Goal: Task Accomplishment & Management: Manage account settings

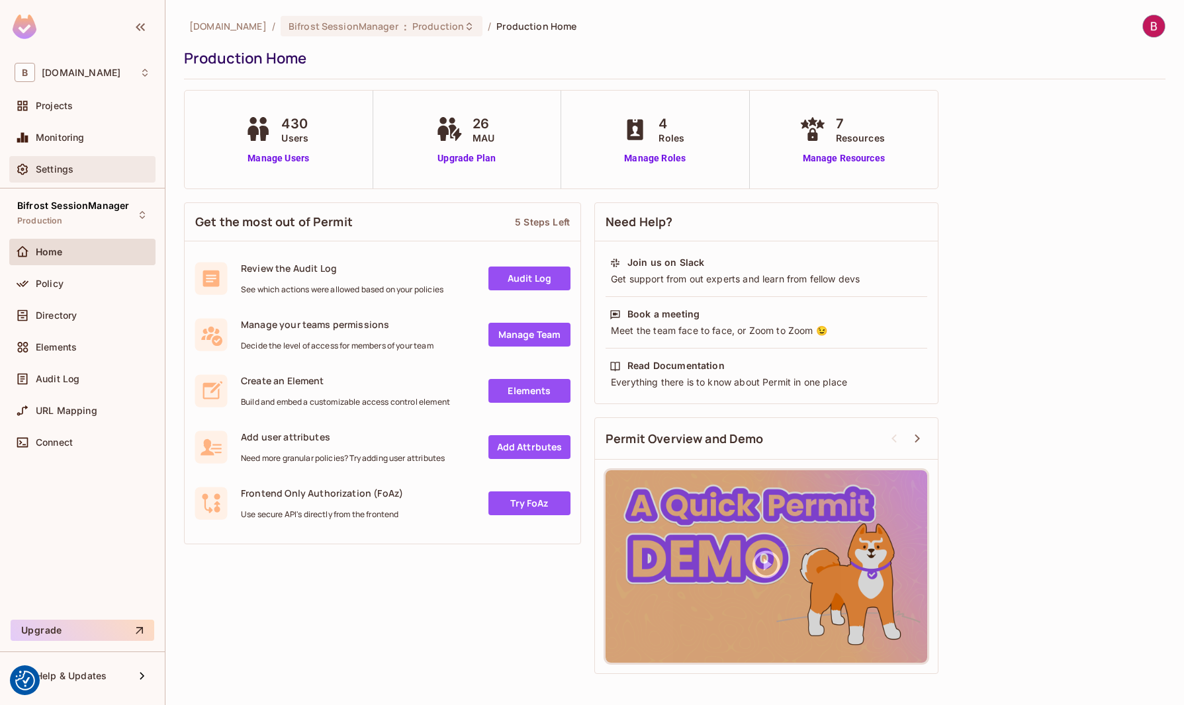
click at [76, 171] on div "Settings" at bounding box center [93, 169] width 114 height 11
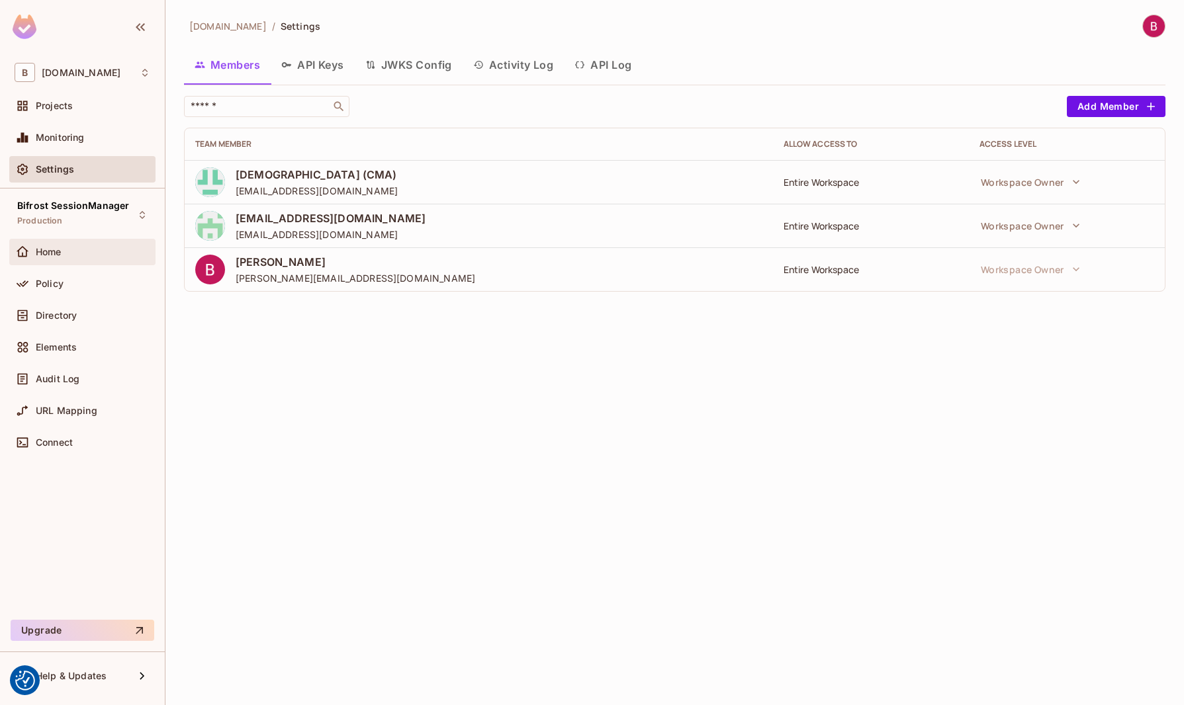
click at [99, 259] on div "Home" at bounding box center [83, 252] width 136 height 16
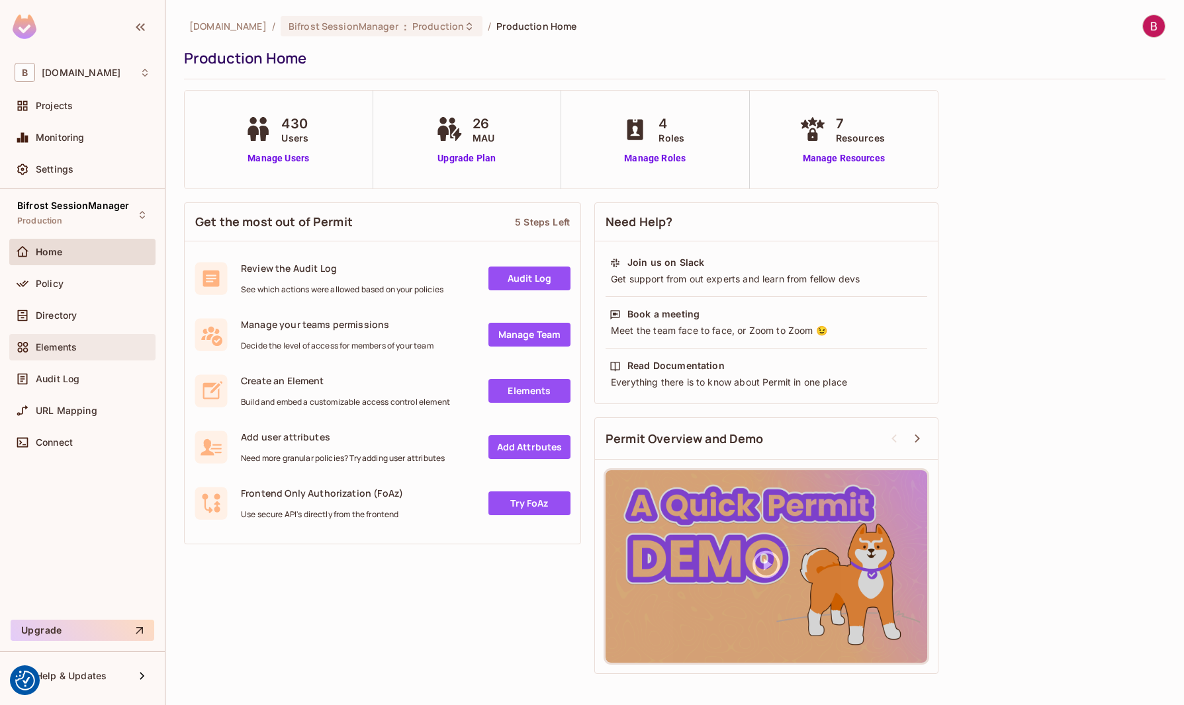
click at [68, 342] on span "Elements" at bounding box center [56, 347] width 41 height 11
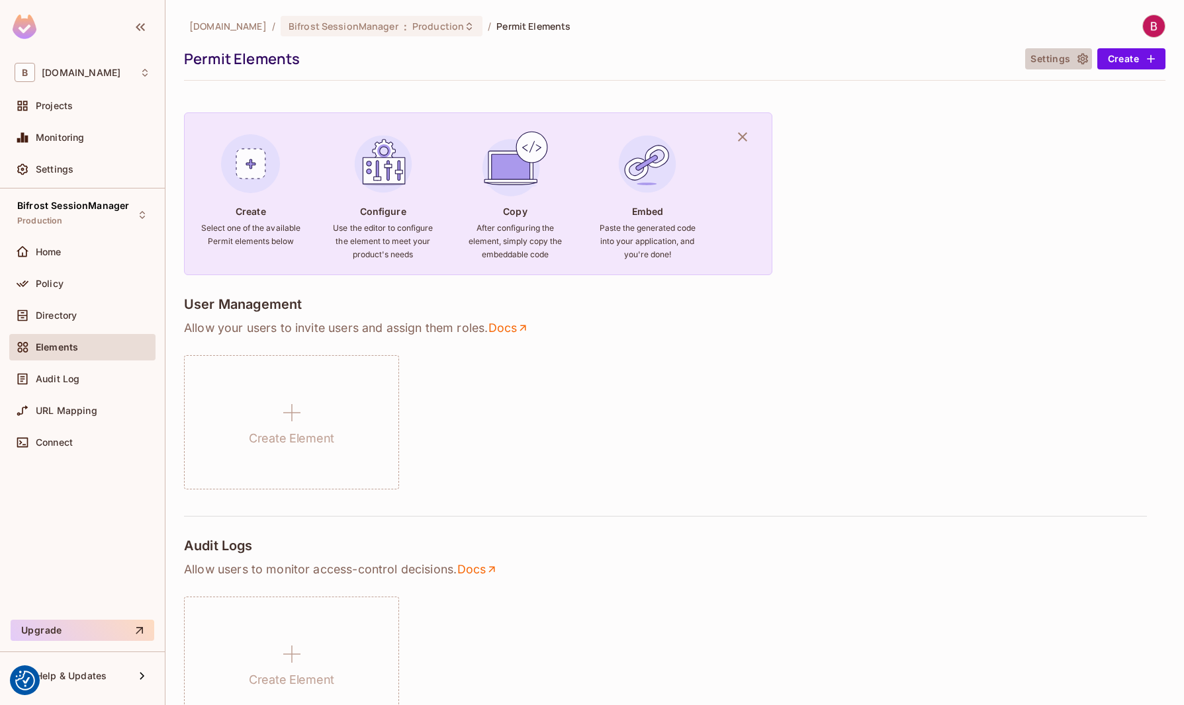
click at [1039, 58] on button "Settings" at bounding box center [1058, 58] width 66 height 21
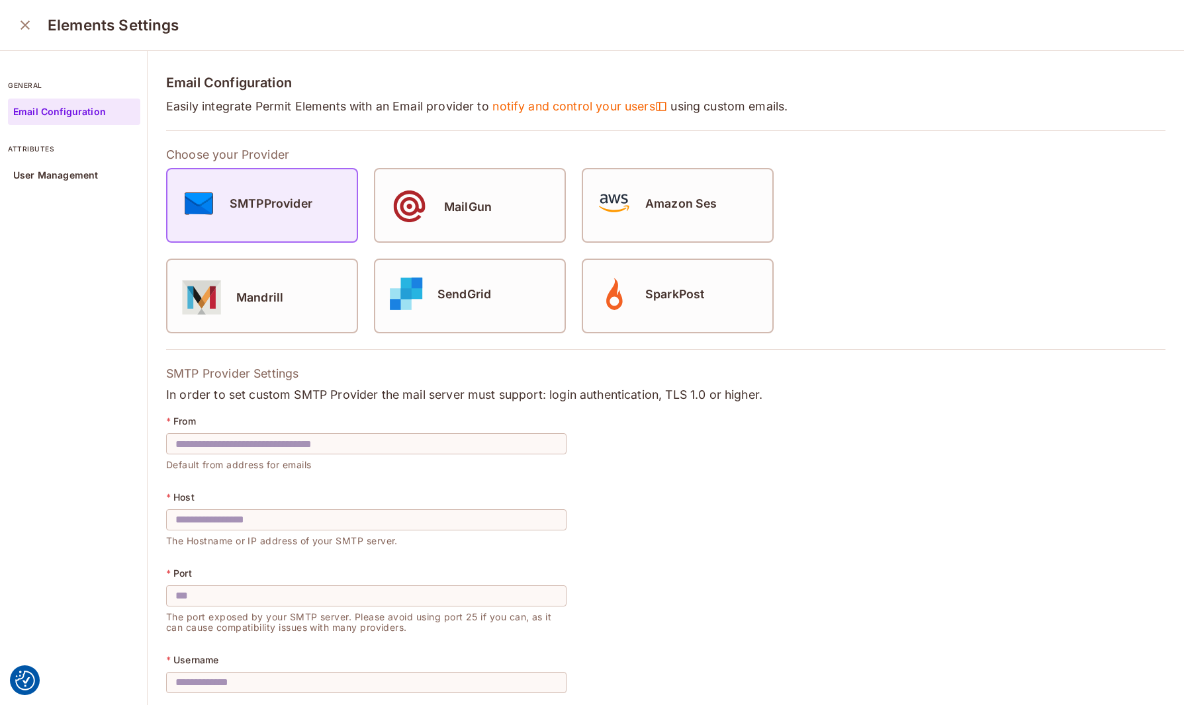
drag, startPoint x: 32, startPoint y: 128, endPoint x: 36, endPoint y: 134, distance: 7.2
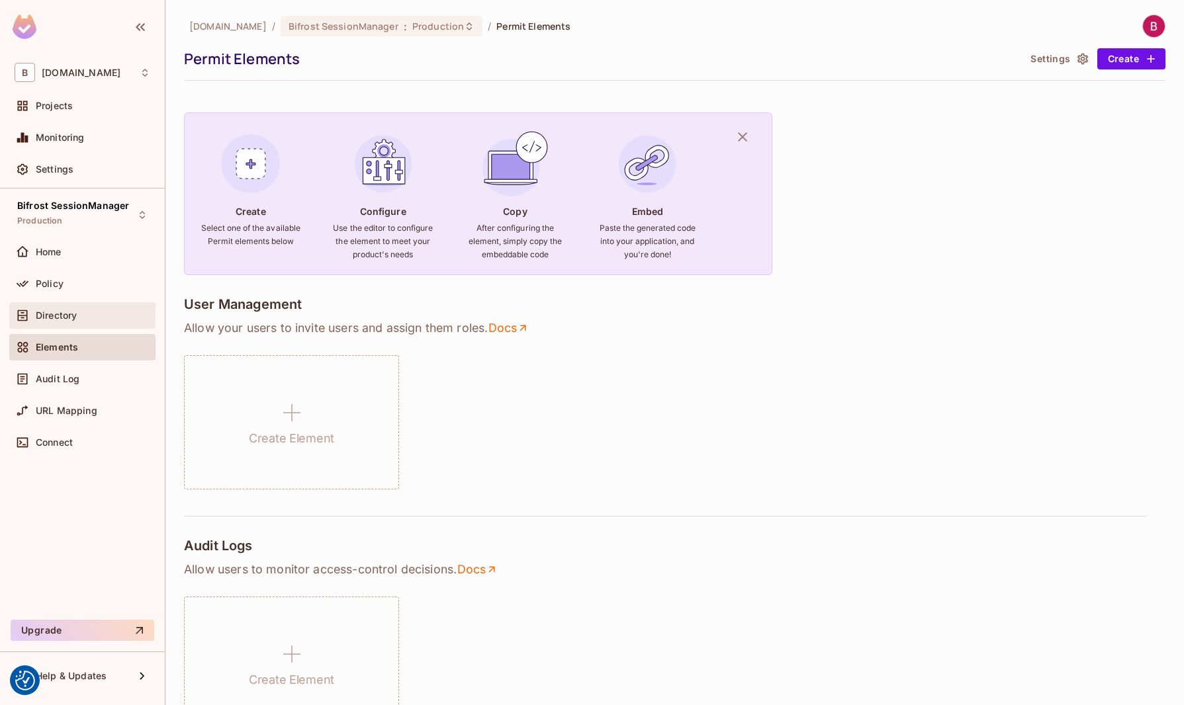
click at [55, 313] on span "Directory" at bounding box center [56, 315] width 41 height 11
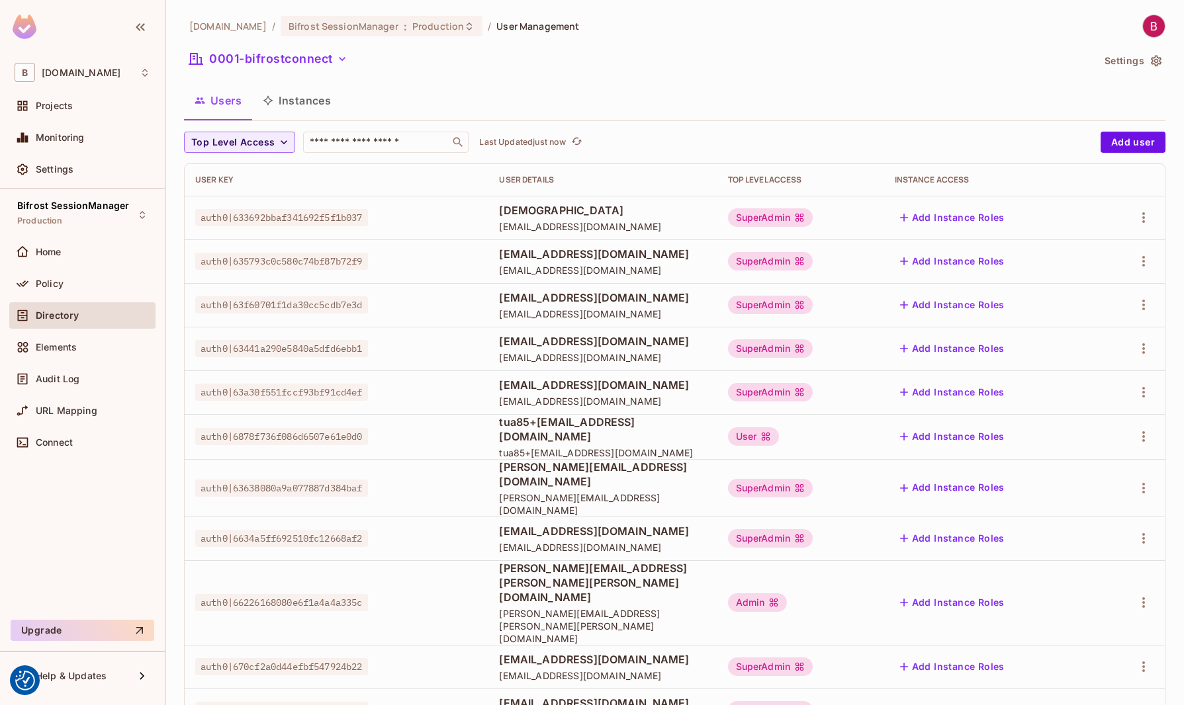
click at [1122, 66] on button "Settings" at bounding box center [1132, 60] width 66 height 21
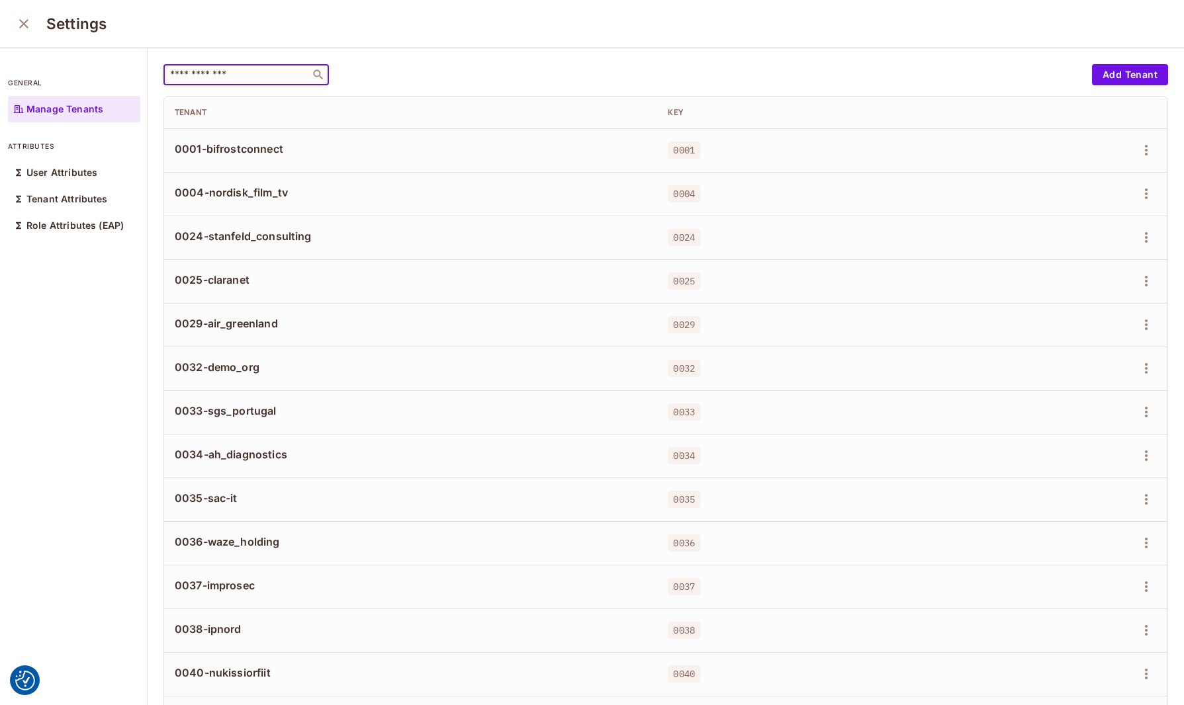
click at [212, 80] on input "text" at bounding box center [236, 74] width 139 height 13
click at [228, 71] on input "text" at bounding box center [236, 74] width 139 height 13
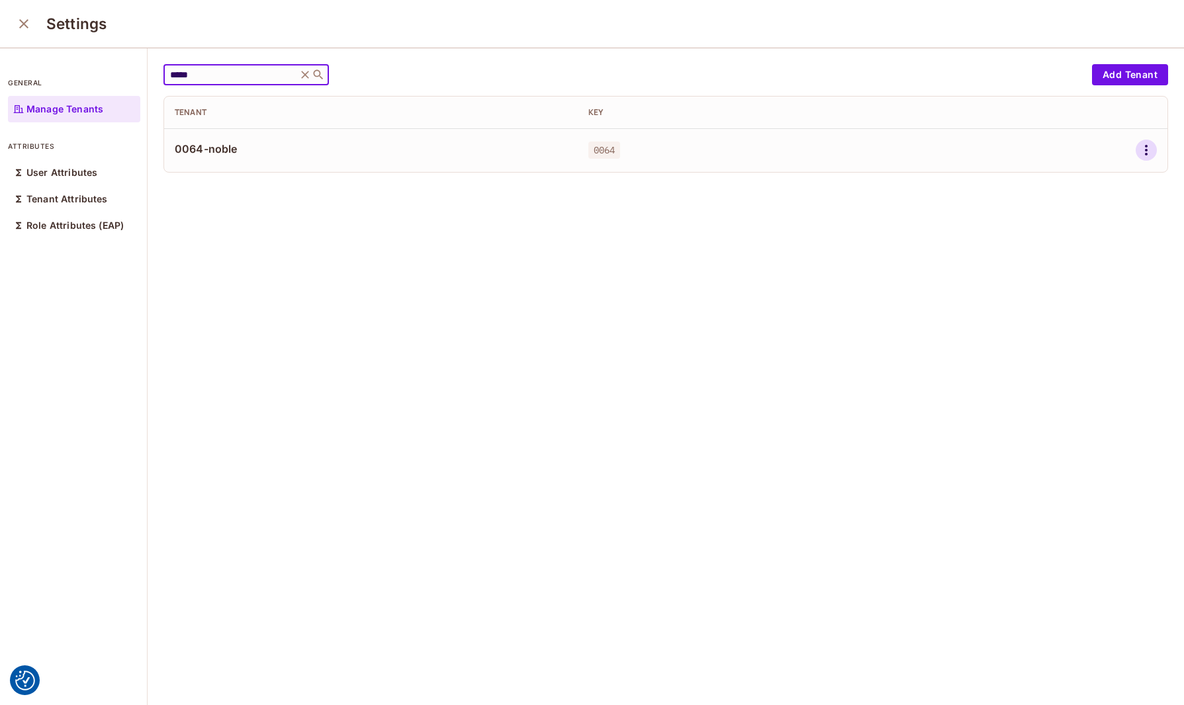
click at [1138, 150] on icon "button" at bounding box center [1146, 150] width 16 height 16
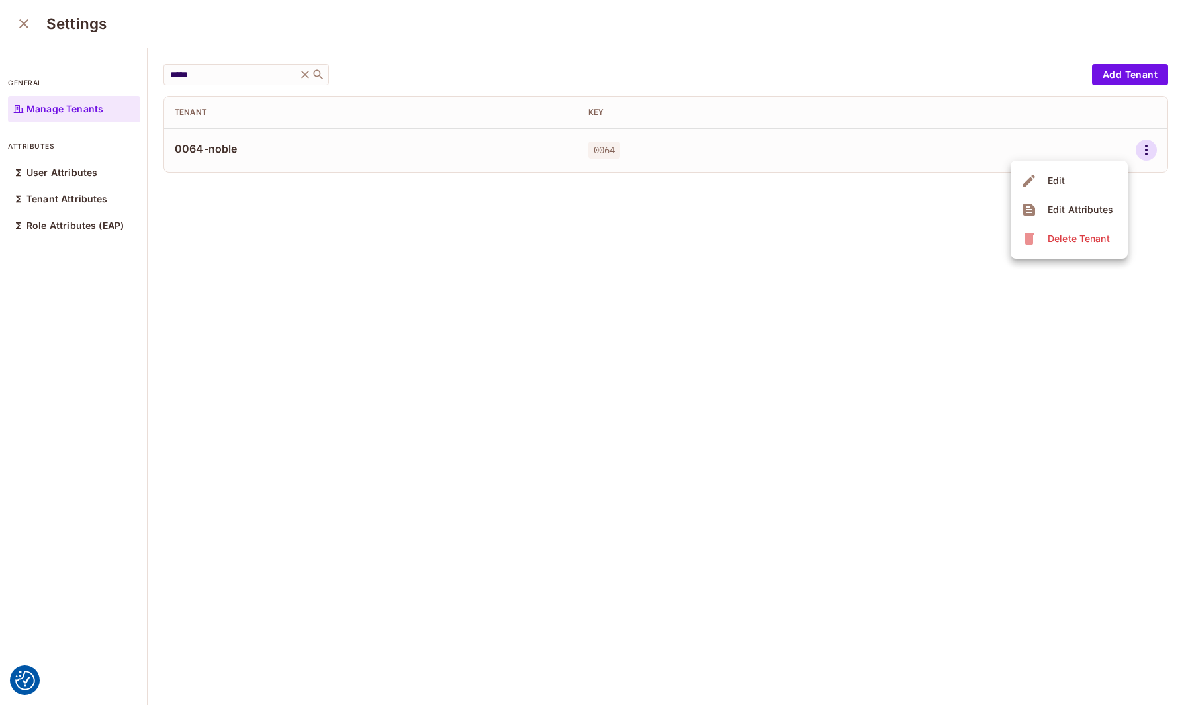
click at [1092, 234] on div "Delete Tenant" at bounding box center [1078, 238] width 62 height 13
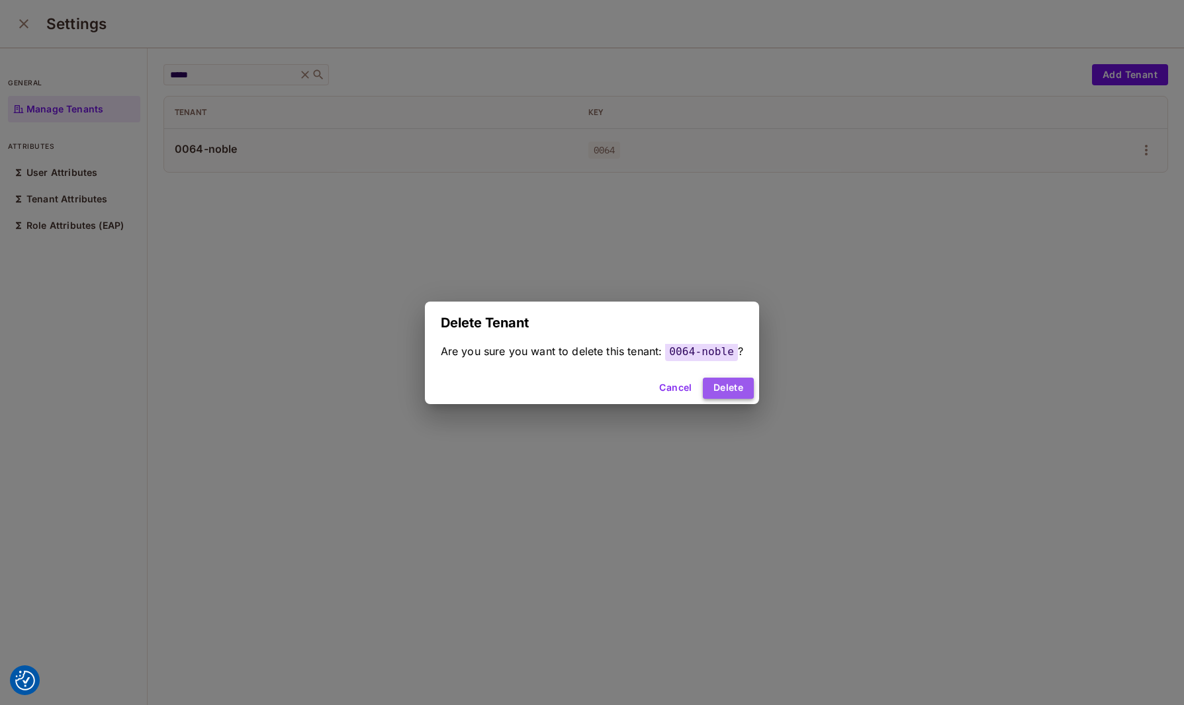
click at [747, 387] on button "Delete" at bounding box center [728, 388] width 51 height 21
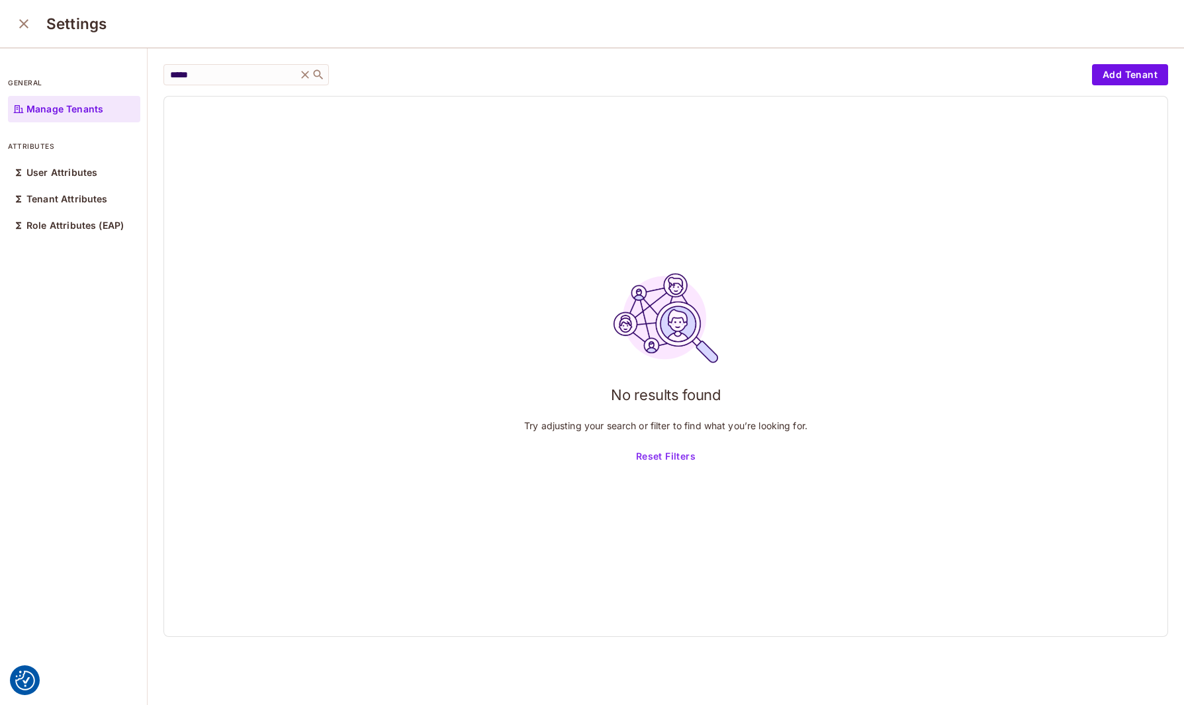
click at [312, 255] on div "No results found Try adjusting your search or filter to find what you’re lookin…" at bounding box center [665, 367] width 1003 height 540
drag, startPoint x: 111, startPoint y: 75, endPoint x: 89, endPoint y: 78, distance: 22.7
click at [91, 78] on div "general Manage Tenants attributes User Attributes Tenant Attributes Role Attrib…" at bounding box center [592, 377] width 1184 height 658
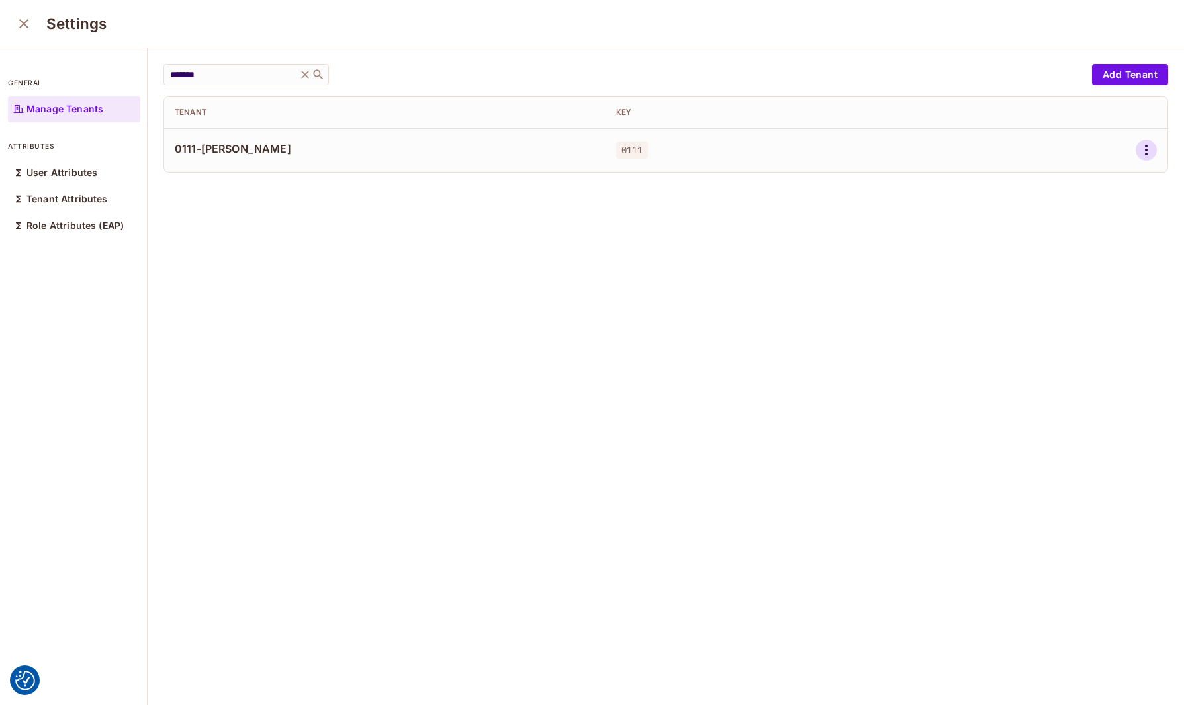
click at [1138, 148] on icon "button" at bounding box center [1146, 150] width 16 height 16
click at [1072, 236] on div "Delete Tenant" at bounding box center [1078, 238] width 62 height 13
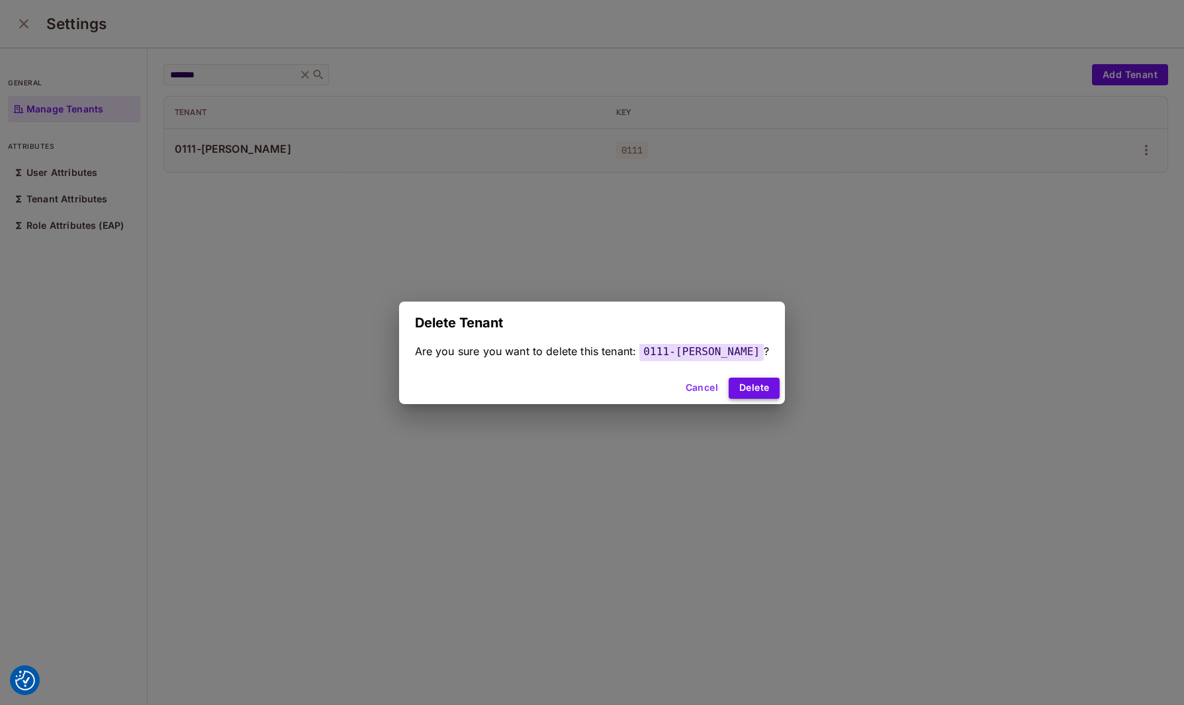
click at [732, 387] on button "Delete" at bounding box center [753, 388] width 51 height 21
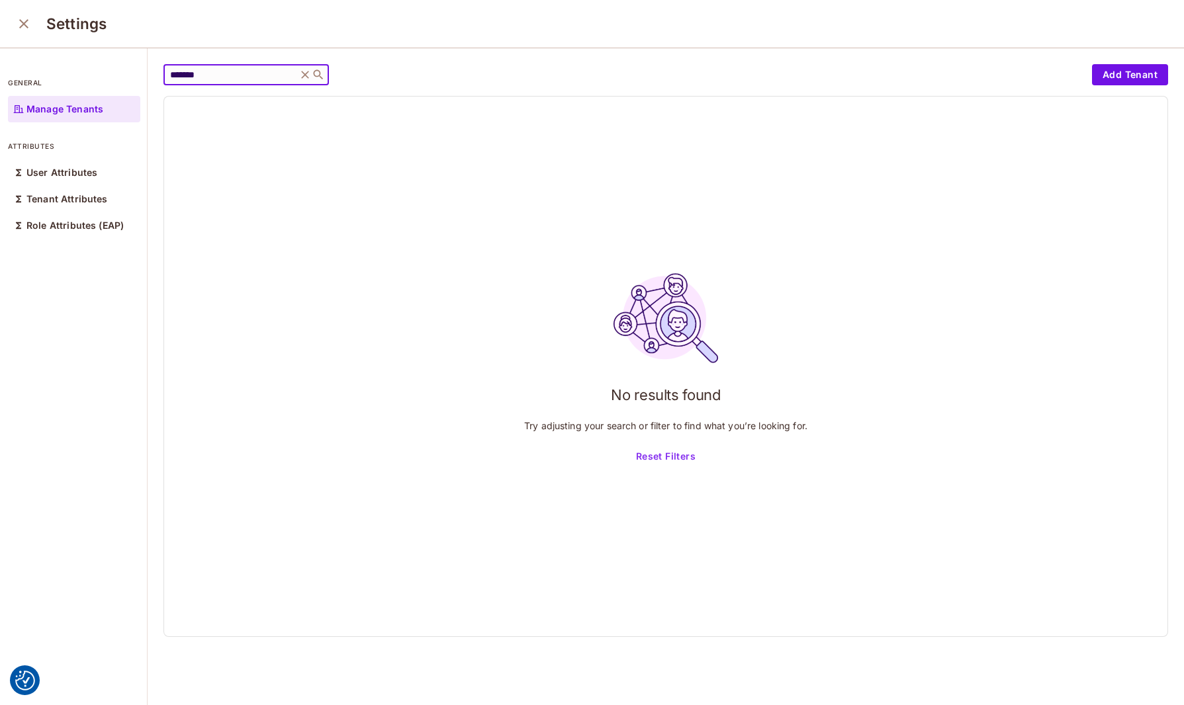
click at [231, 77] on input "*******" at bounding box center [230, 74] width 126 height 13
drag, startPoint x: 231, startPoint y: 76, endPoint x: 122, endPoint y: 73, distance: 109.2
click at [122, 73] on div "general Manage Tenants attributes User Attributes Tenant Attributes Role Attrib…" at bounding box center [592, 377] width 1184 height 658
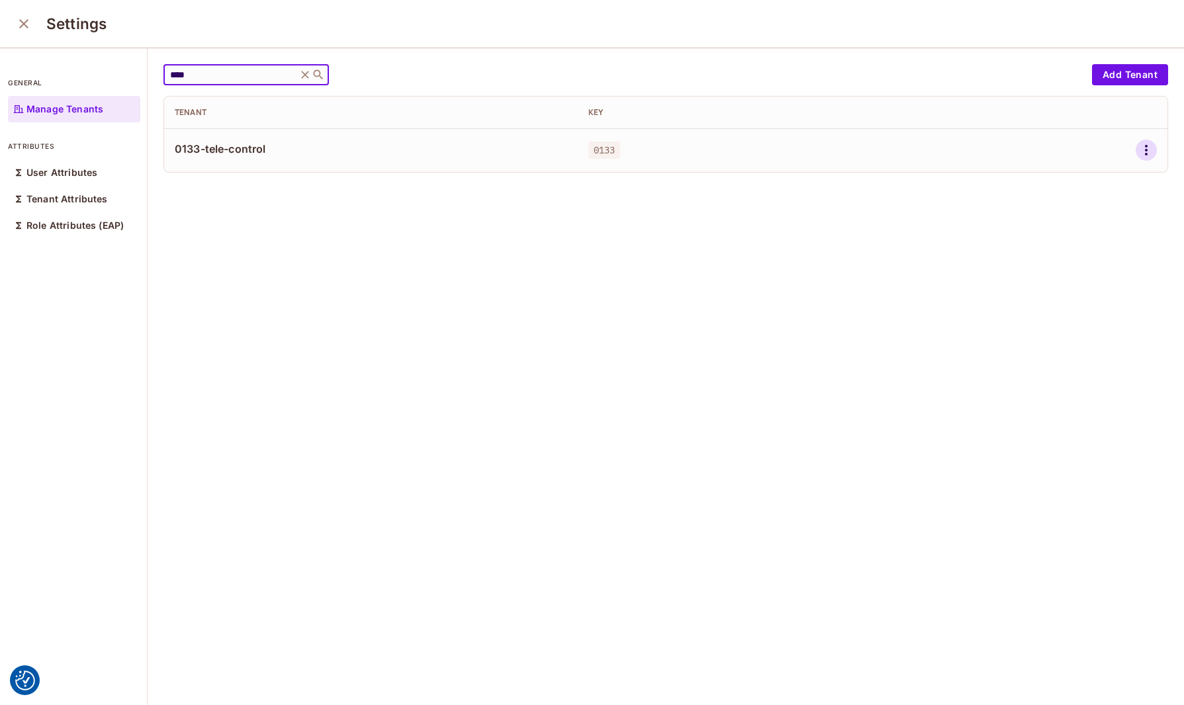
click at [1138, 148] on icon "button" at bounding box center [1146, 150] width 16 height 16
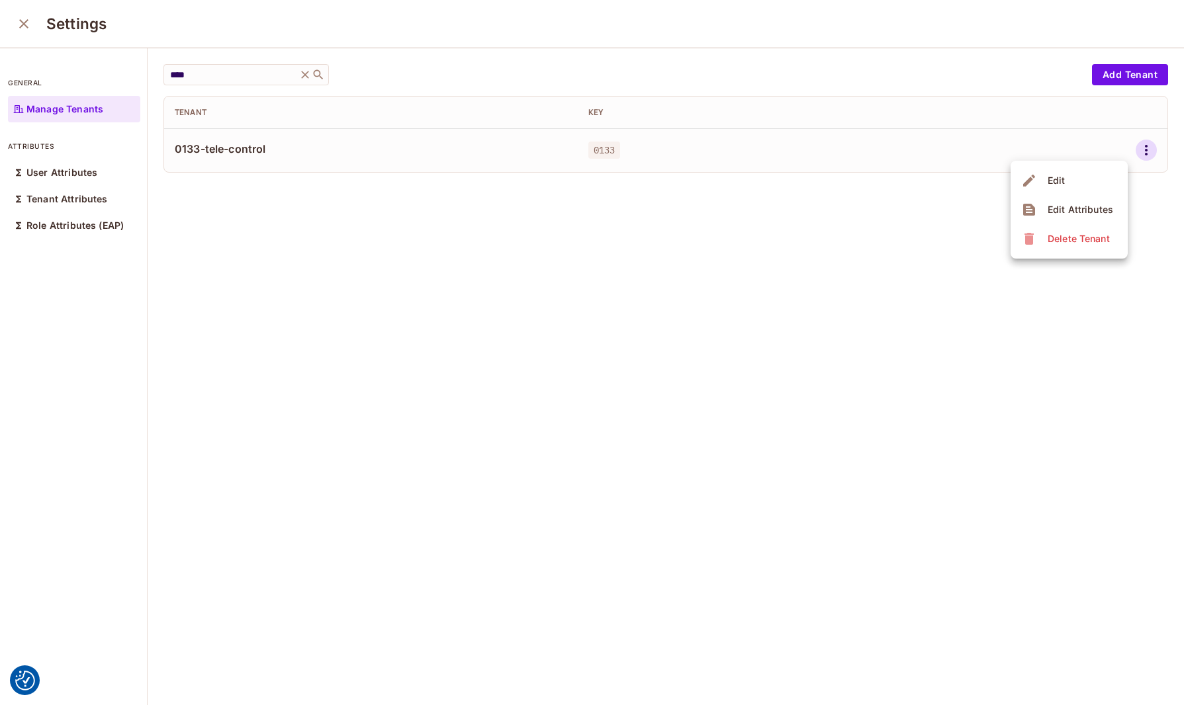
click at [1052, 239] on div "Delete Tenant" at bounding box center [1078, 238] width 62 height 13
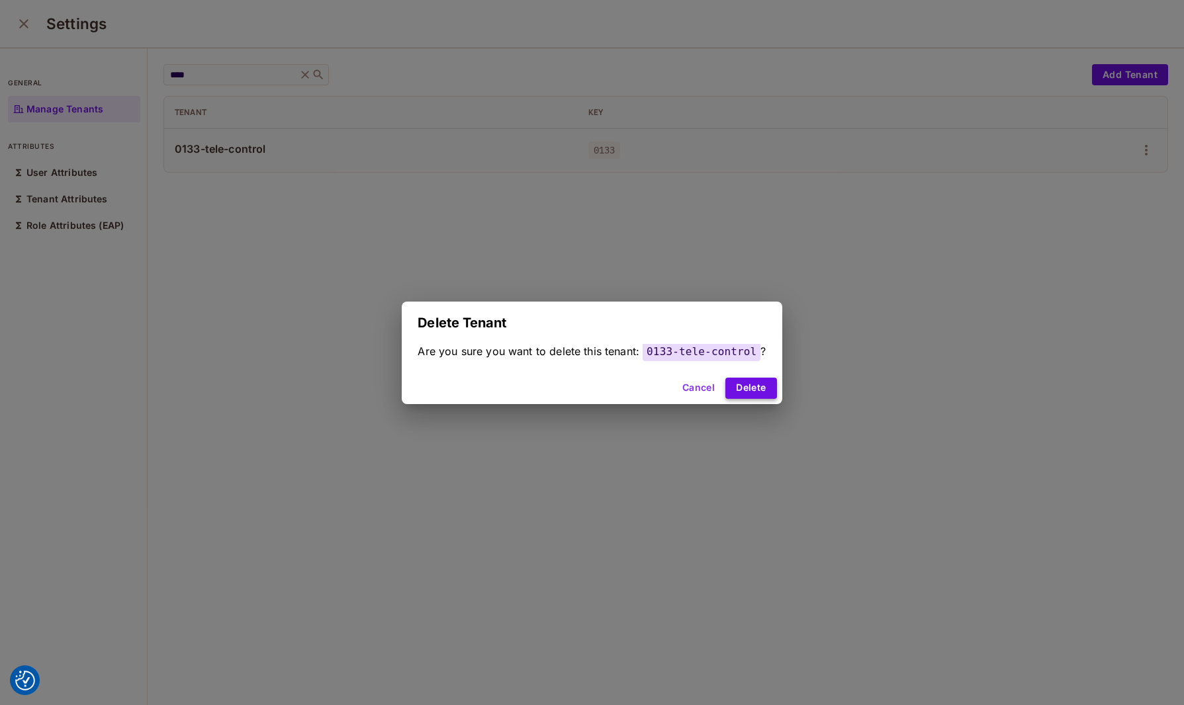
click at [741, 390] on button "Delete" at bounding box center [750, 388] width 51 height 21
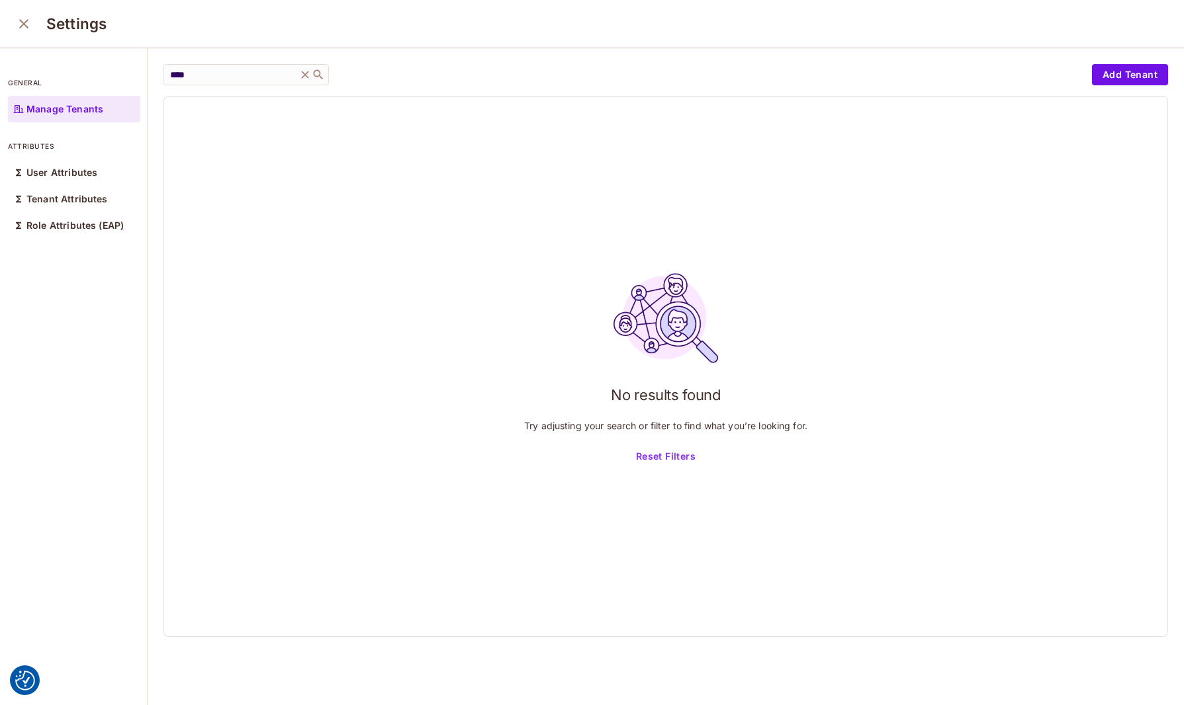
drag, startPoint x: 199, startPoint y: 341, endPoint x: 252, endPoint y: 220, distance: 132.8
click at [199, 341] on div "No results found Try adjusting your search or filter to find what you’re lookin…" at bounding box center [665, 367] width 1003 height 540
drag, startPoint x: 264, startPoint y: 71, endPoint x: 88, endPoint y: 77, distance: 176.1
click at [88, 77] on div "general Manage Tenants attributes User Attributes Tenant Attributes Role Attrib…" at bounding box center [592, 377] width 1184 height 658
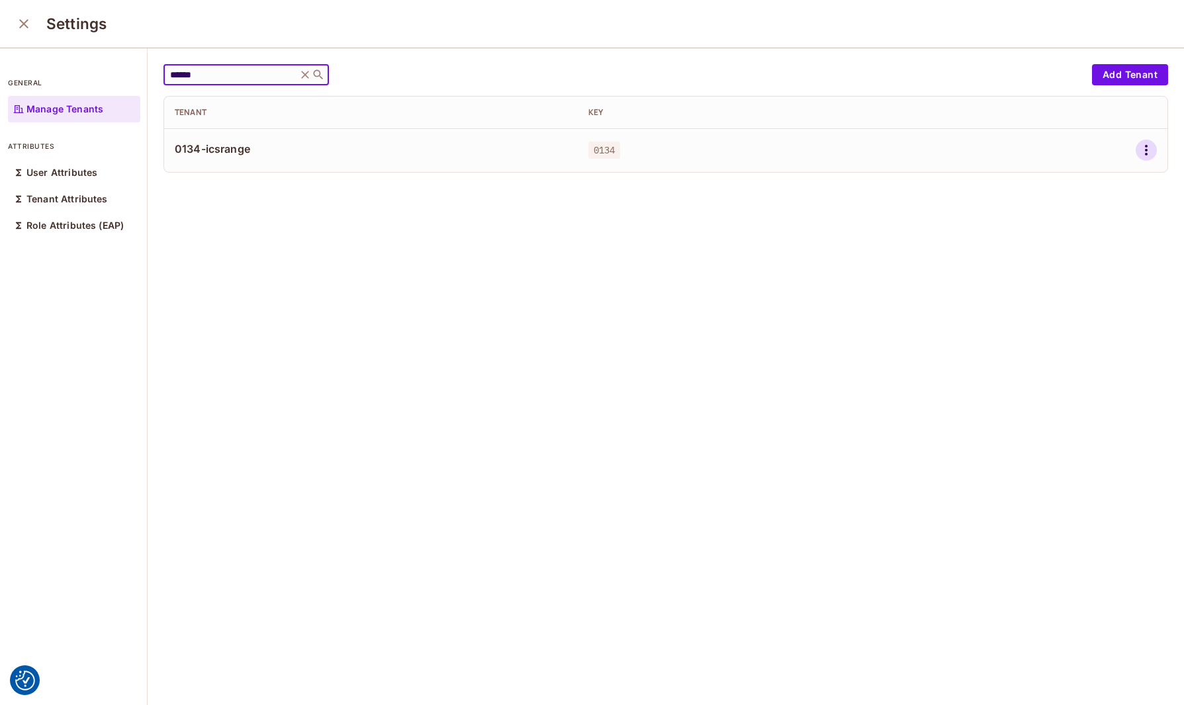
type input "******"
click at [1145, 150] on icon "button" at bounding box center [1146, 150] width 3 height 11
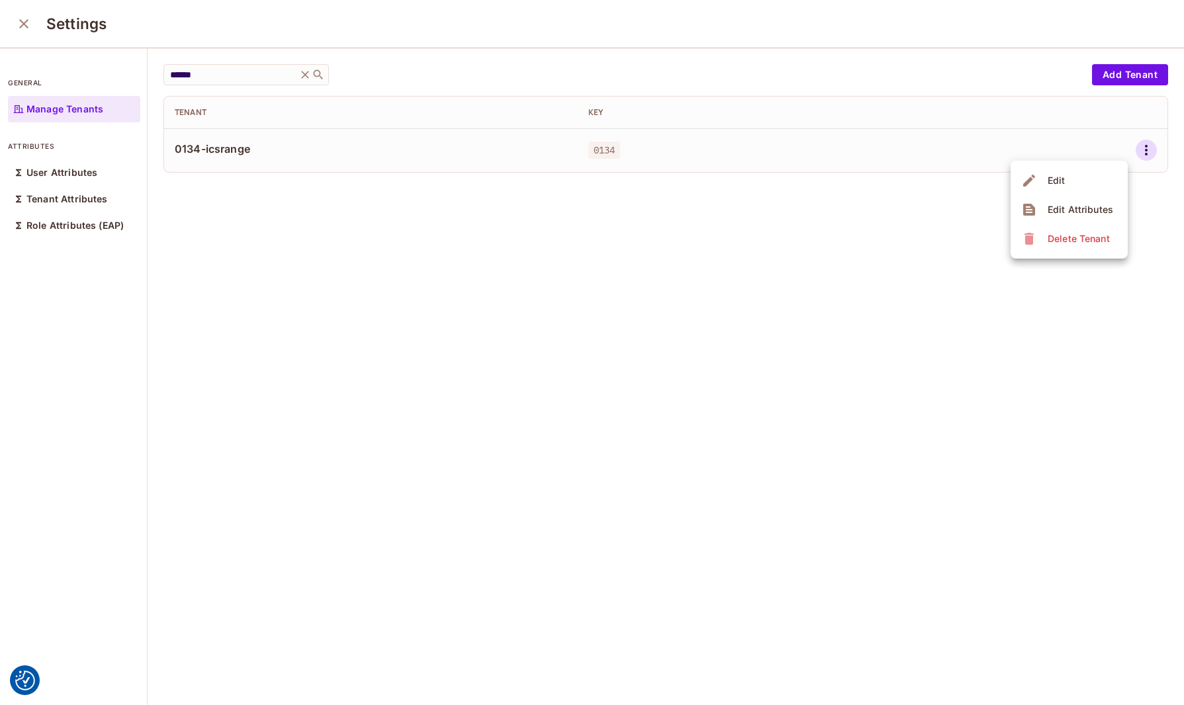
click at [1061, 235] on div "Delete Tenant" at bounding box center [1078, 238] width 62 height 13
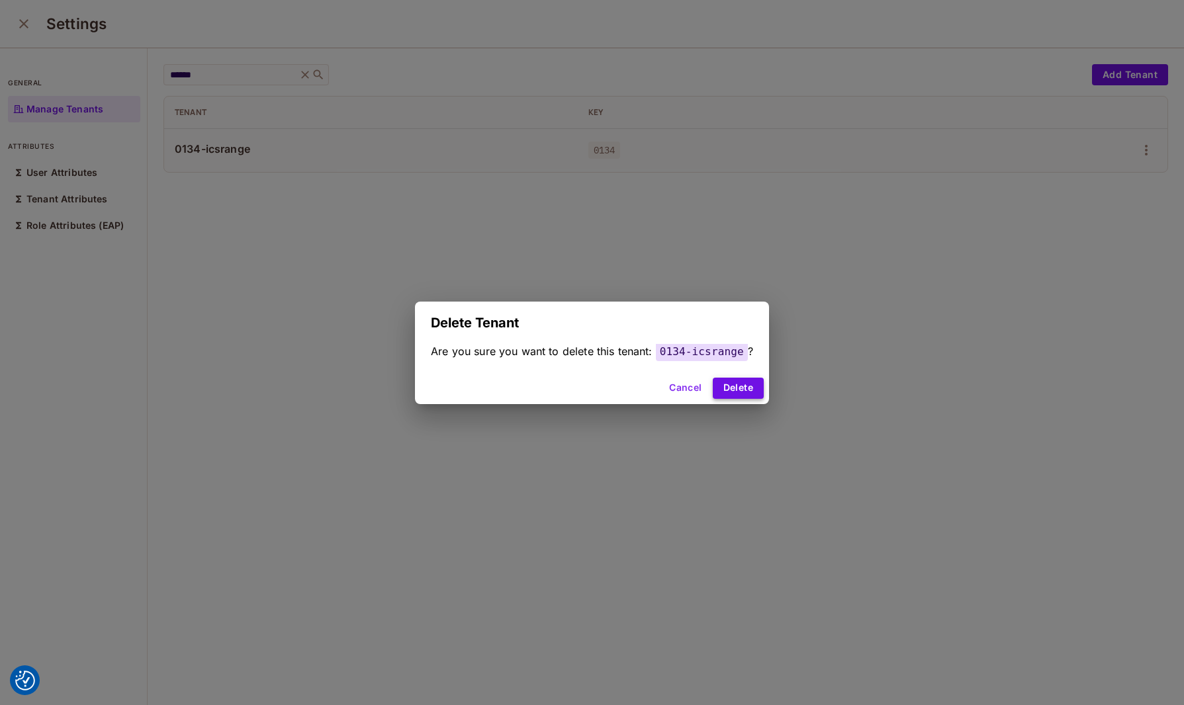
click at [727, 385] on button "Delete" at bounding box center [738, 388] width 51 height 21
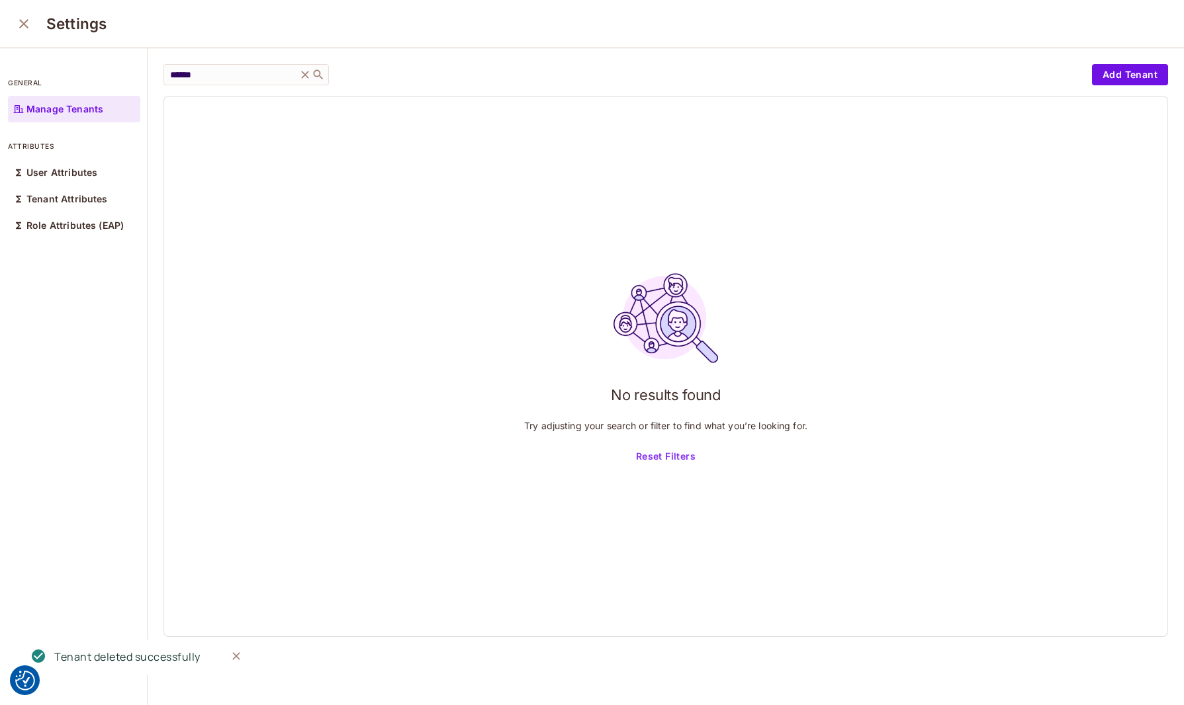
drag, startPoint x: 856, startPoint y: 80, endPoint x: 834, endPoint y: 79, distance: 22.5
click at [856, 80] on div "****** ​" at bounding box center [624, 74] width 922 height 21
drag, startPoint x: 208, startPoint y: 79, endPoint x: 97, endPoint y: 79, distance: 111.2
click at [97, 79] on div "general Manage Tenants attributes User Attributes Tenant Attributes Role Attrib…" at bounding box center [592, 377] width 1184 height 658
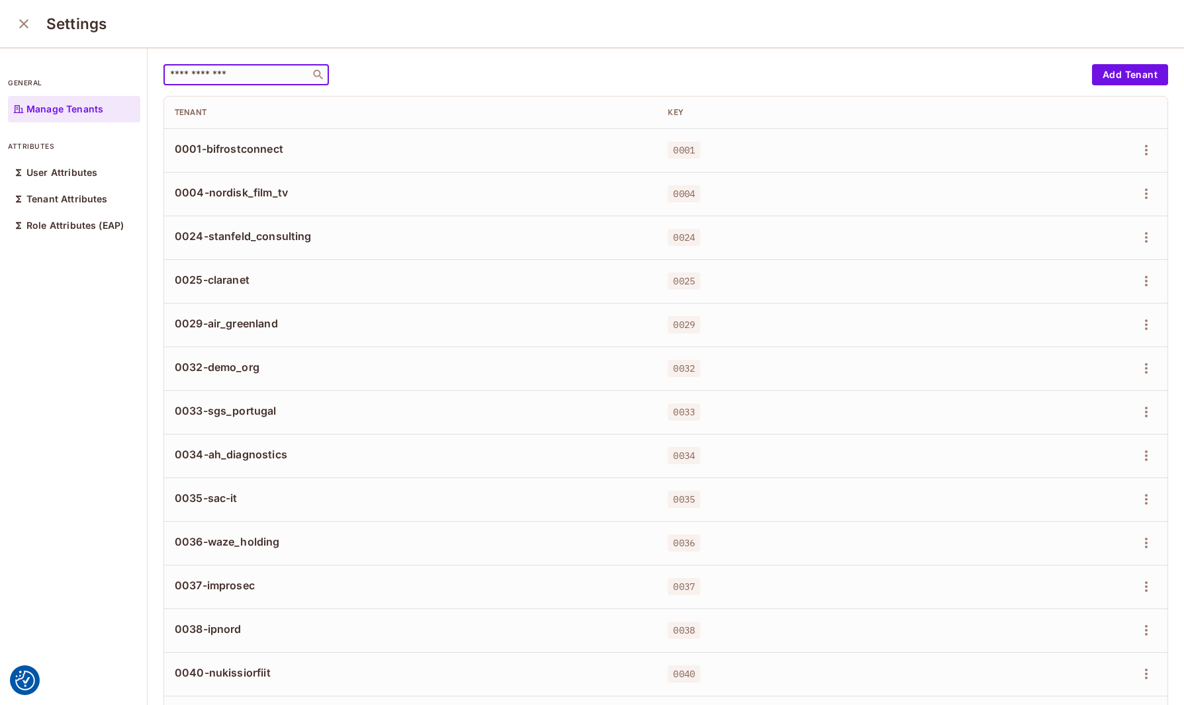
click at [257, 75] on input "text" at bounding box center [236, 74] width 139 height 13
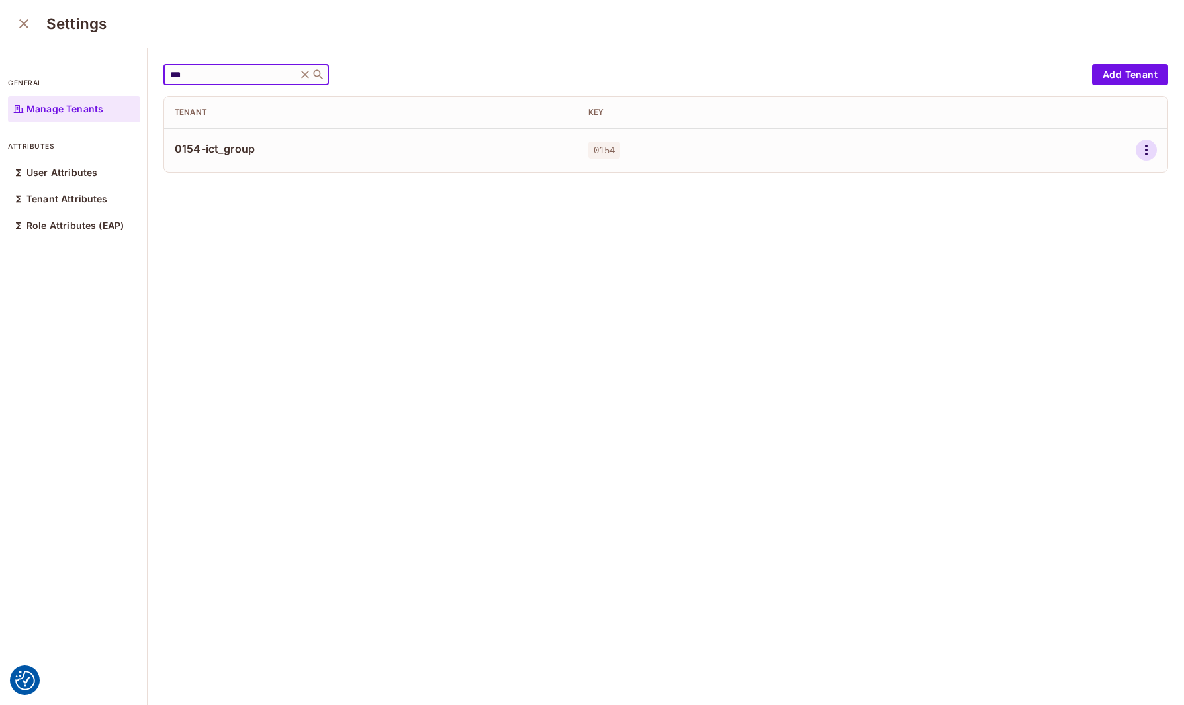
click at [1138, 145] on icon "button" at bounding box center [1146, 150] width 16 height 16
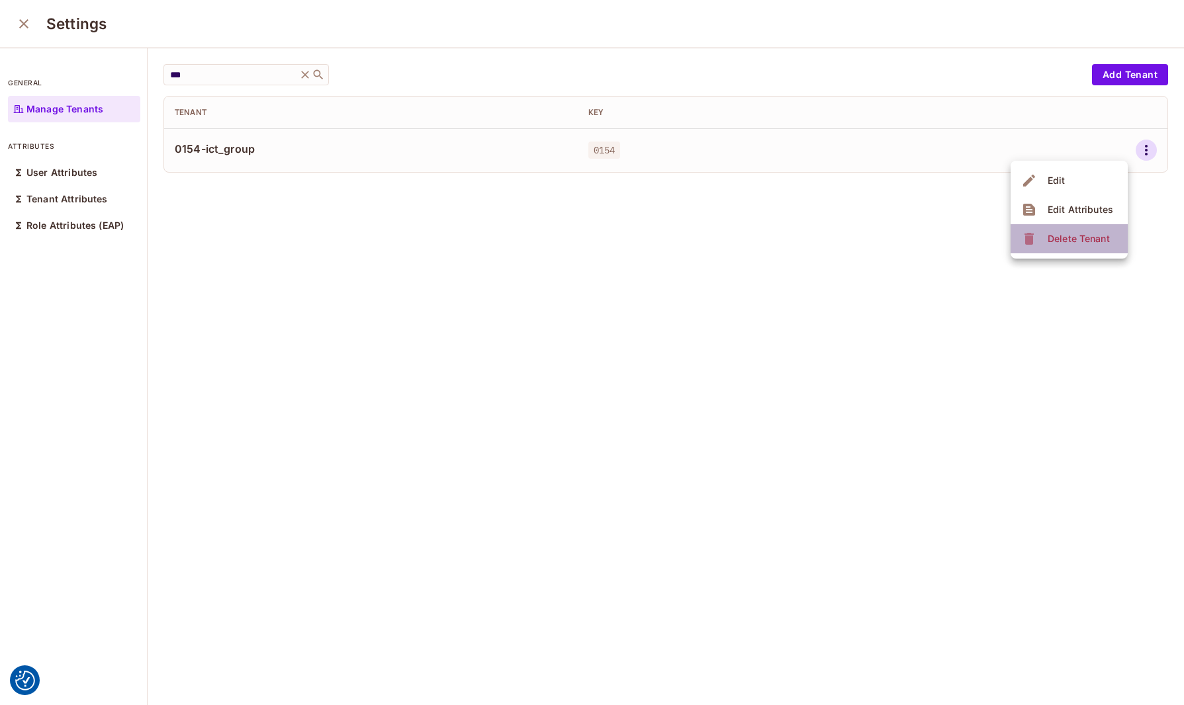
click at [1088, 236] on div "Delete Tenant" at bounding box center [1078, 238] width 62 height 13
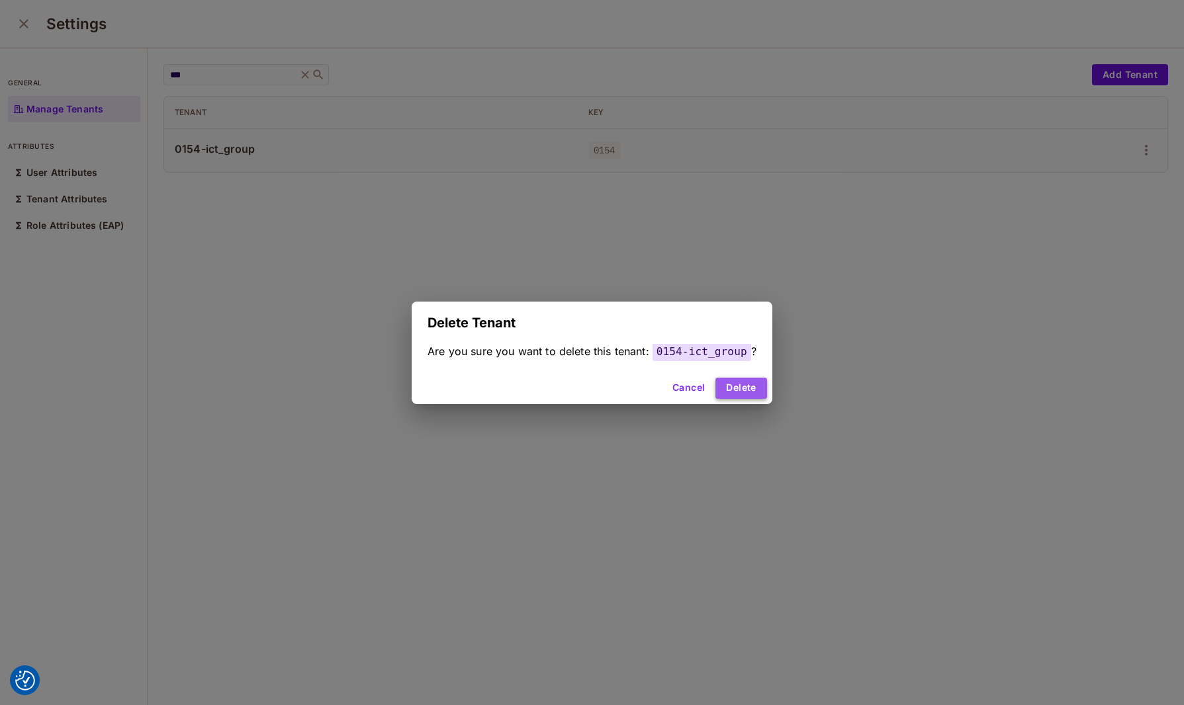
click at [748, 380] on button "Delete" at bounding box center [740, 388] width 51 height 21
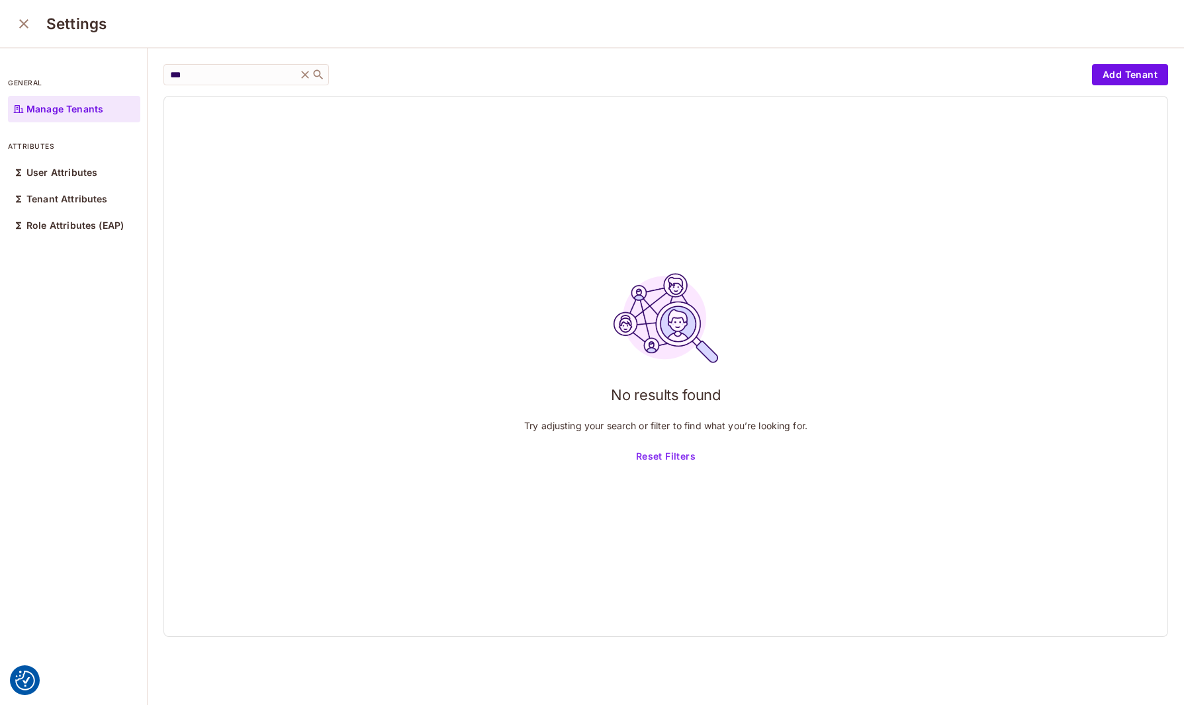
click at [231, 89] on div "*** ​ Add Tenant No results found Try adjusting your search or filter to find w…" at bounding box center [665, 350] width 1004 height 573
drag, startPoint x: 231, startPoint y: 89, endPoint x: 99, endPoint y: 81, distance: 131.9
click at [99, 81] on div "general Manage Tenants attributes User Attributes Tenant Attributes Role Attrib…" at bounding box center [592, 377] width 1184 height 658
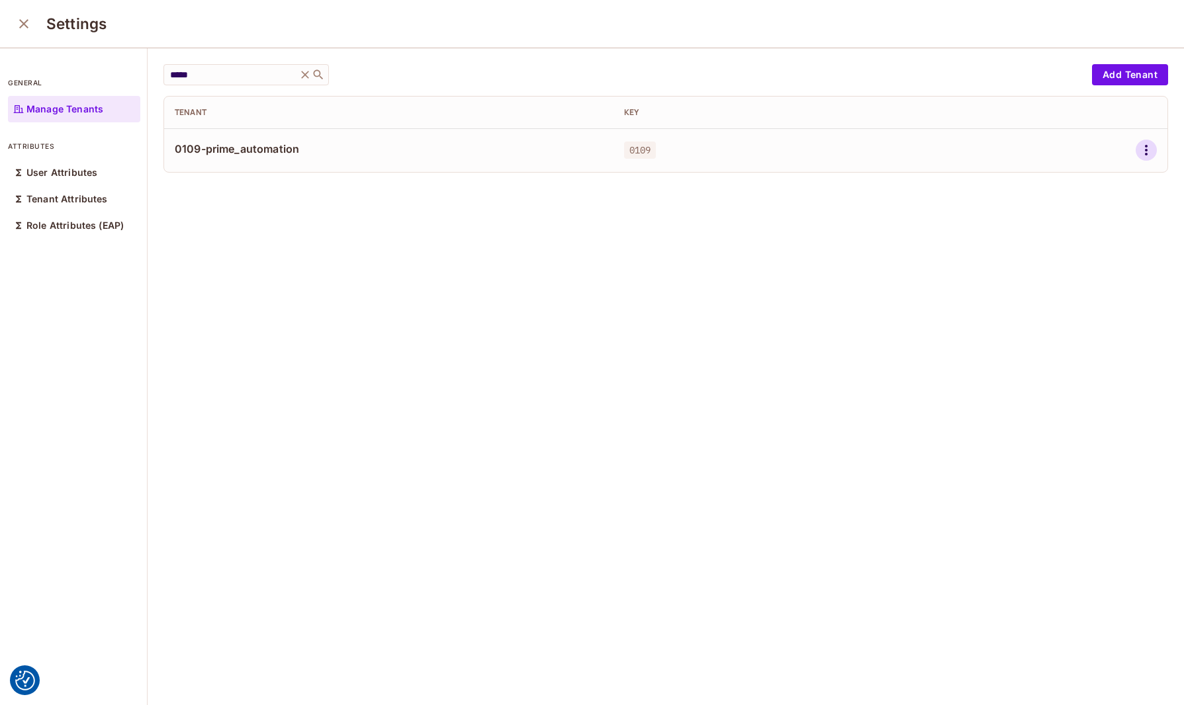
click at [1138, 144] on icon "button" at bounding box center [1146, 150] width 16 height 16
click at [1067, 242] on div "Delete Tenant" at bounding box center [1078, 238] width 62 height 13
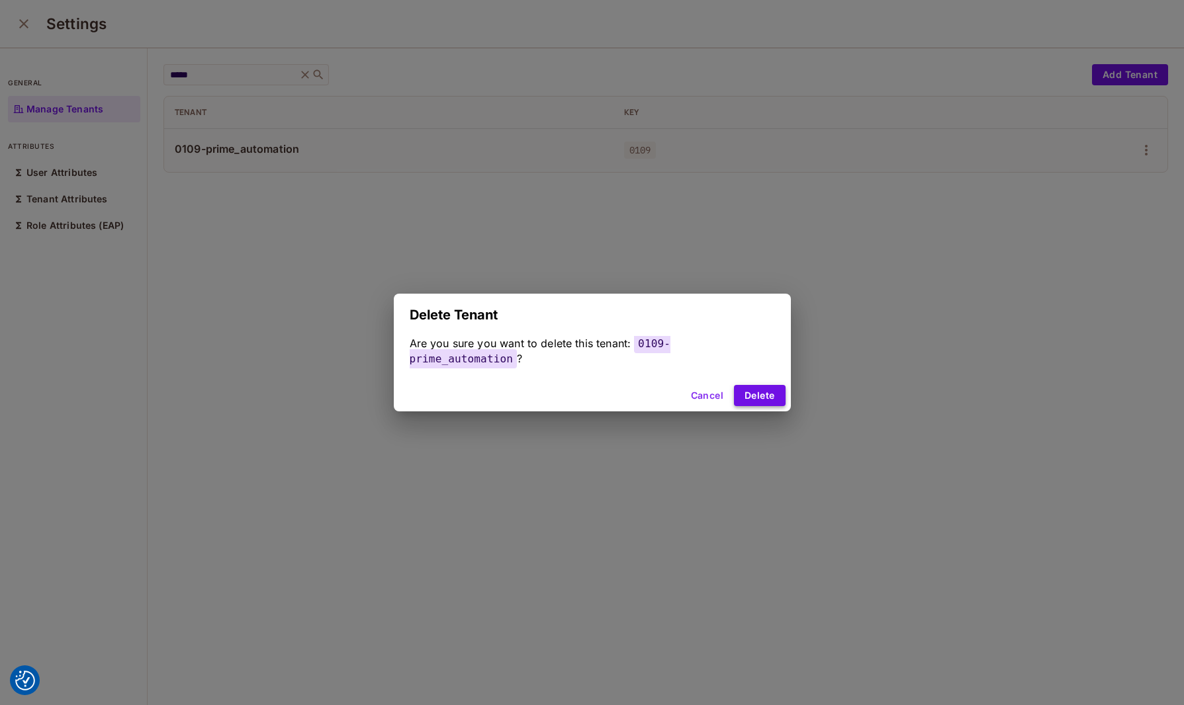
click at [744, 393] on button "Delete" at bounding box center [759, 395] width 51 height 21
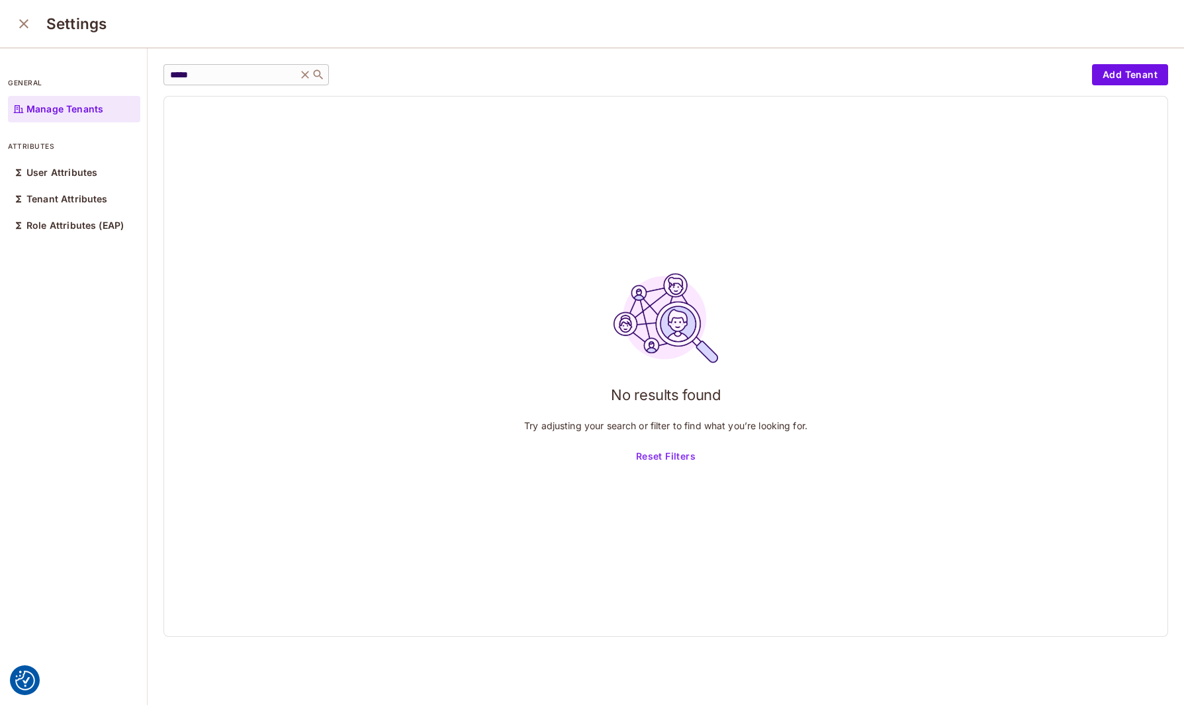
click at [206, 68] on div "***** ​" at bounding box center [245, 74] width 165 height 21
drag, startPoint x: 222, startPoint y: 73, endPoint x: 154, endPoint y: 76, distance: 68.2
click at [154, 76] on div "***** ​ Add Tenant No results found Try adjusting your search or filter to find…" at bounding box center [666, 377] width 1036 height 658
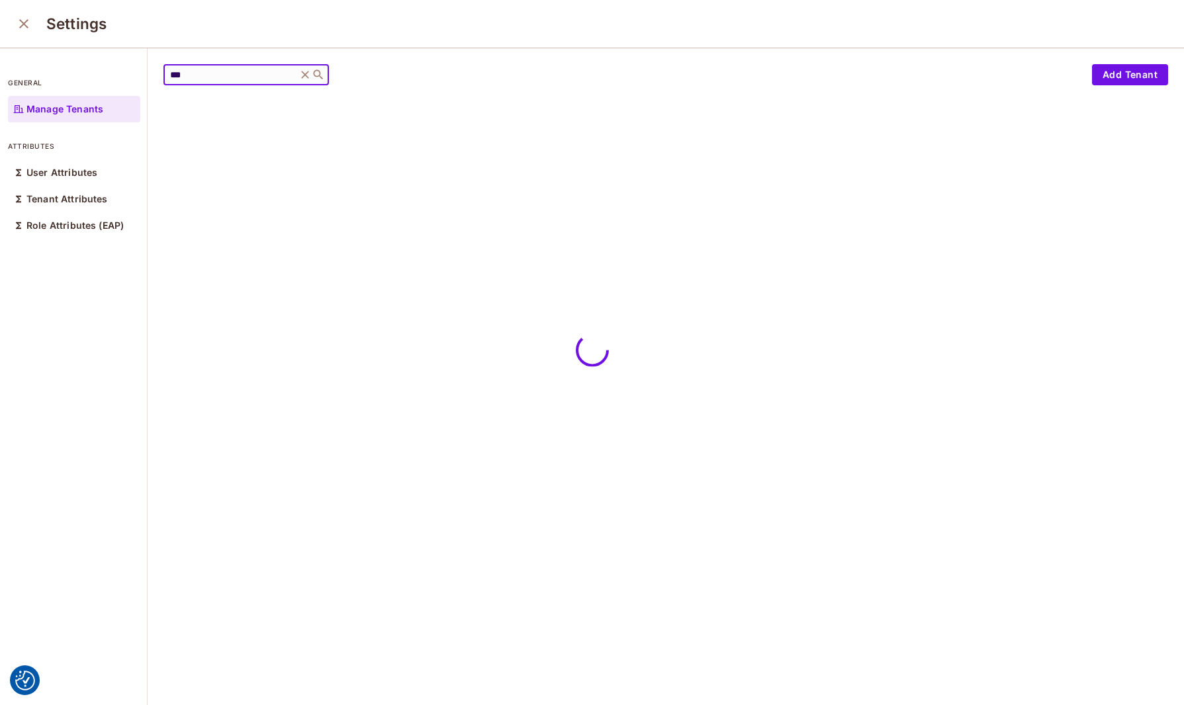
drag, startPoint x: 210, startPoint y: 78, endPoint x: 83, endPoint y: 83, distance: 126.5
click at [83, 83] on div "general Manage Tenants attributes User Attributes Tenant Attributes Role Attrib…" at bounding box center [592, 377] width 1184 height 658
type input "****"
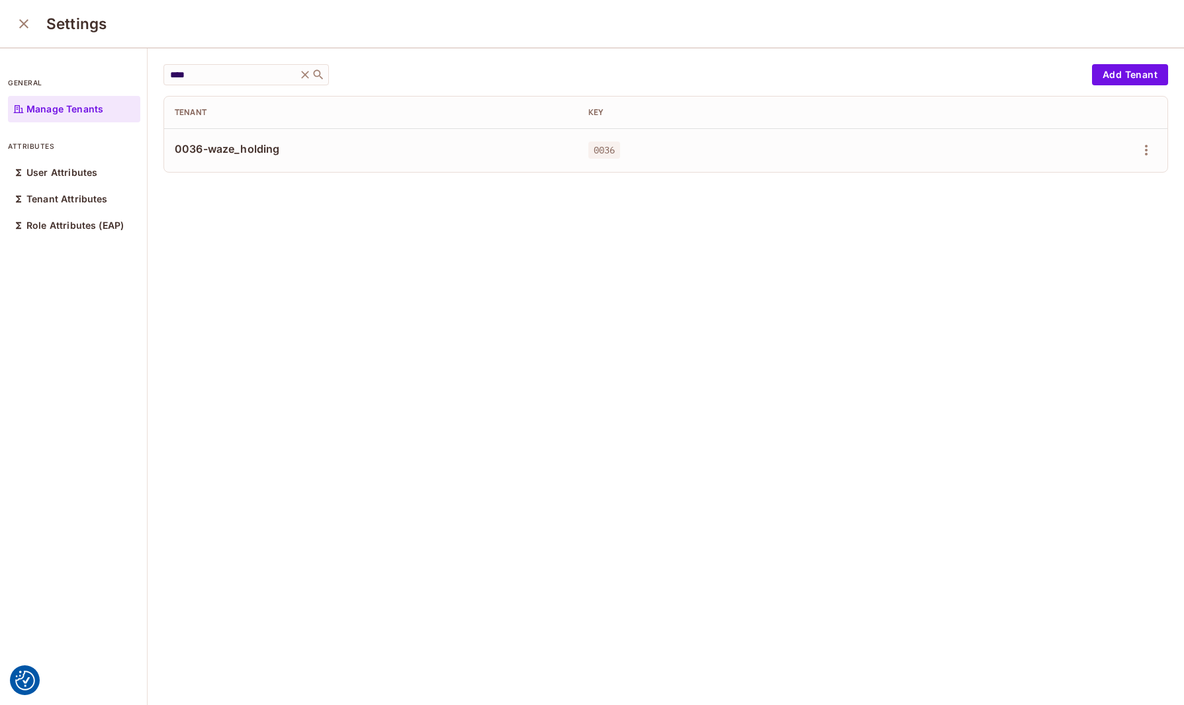
click at [198, 276] on div "**** ​ Add Tenant Tenant Key 0036-waze_holding 0036" at bounding box center [666, 377] width 1036 height 658
click at [1138, 152] on icon "button" at bounding box center [1146, 150] width 16 height 16
click at [1082, 240] on div "Delete Tenant" at bounding box center [1078, 238] width 62 height 13
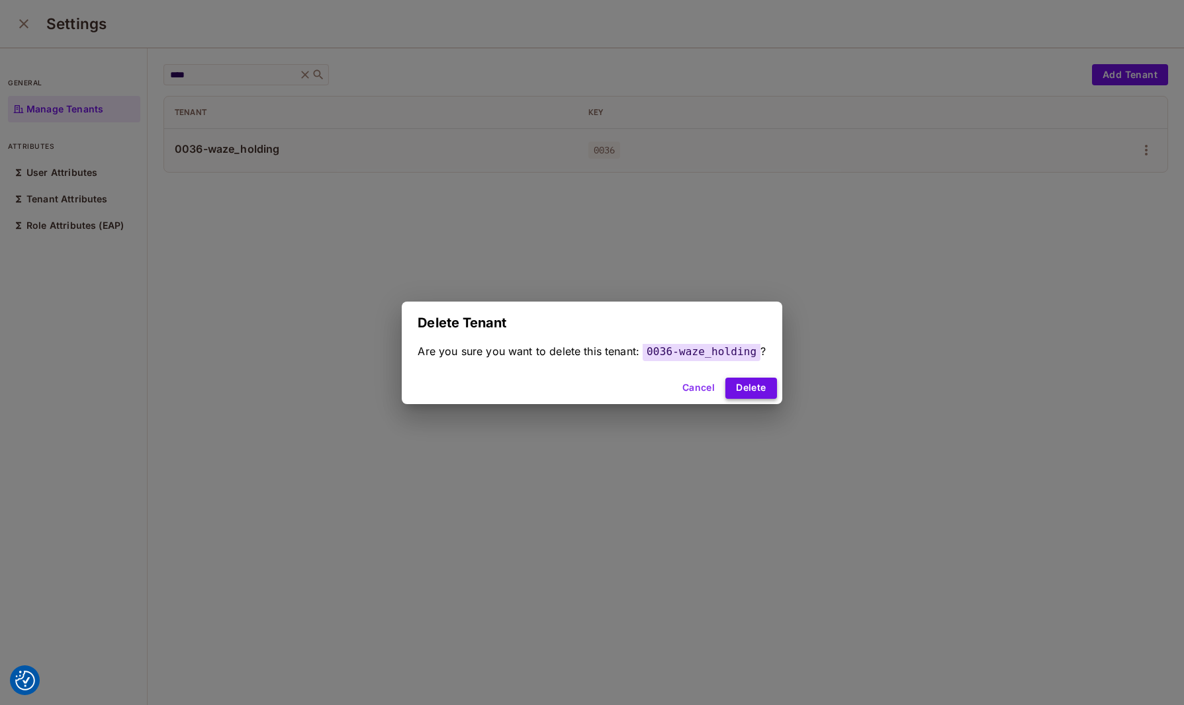
click at [750, 393] on button "Delete" at bounding box center [750, 388] width 51 height 21
